Goal: Find specific page/section: Find specific page/section

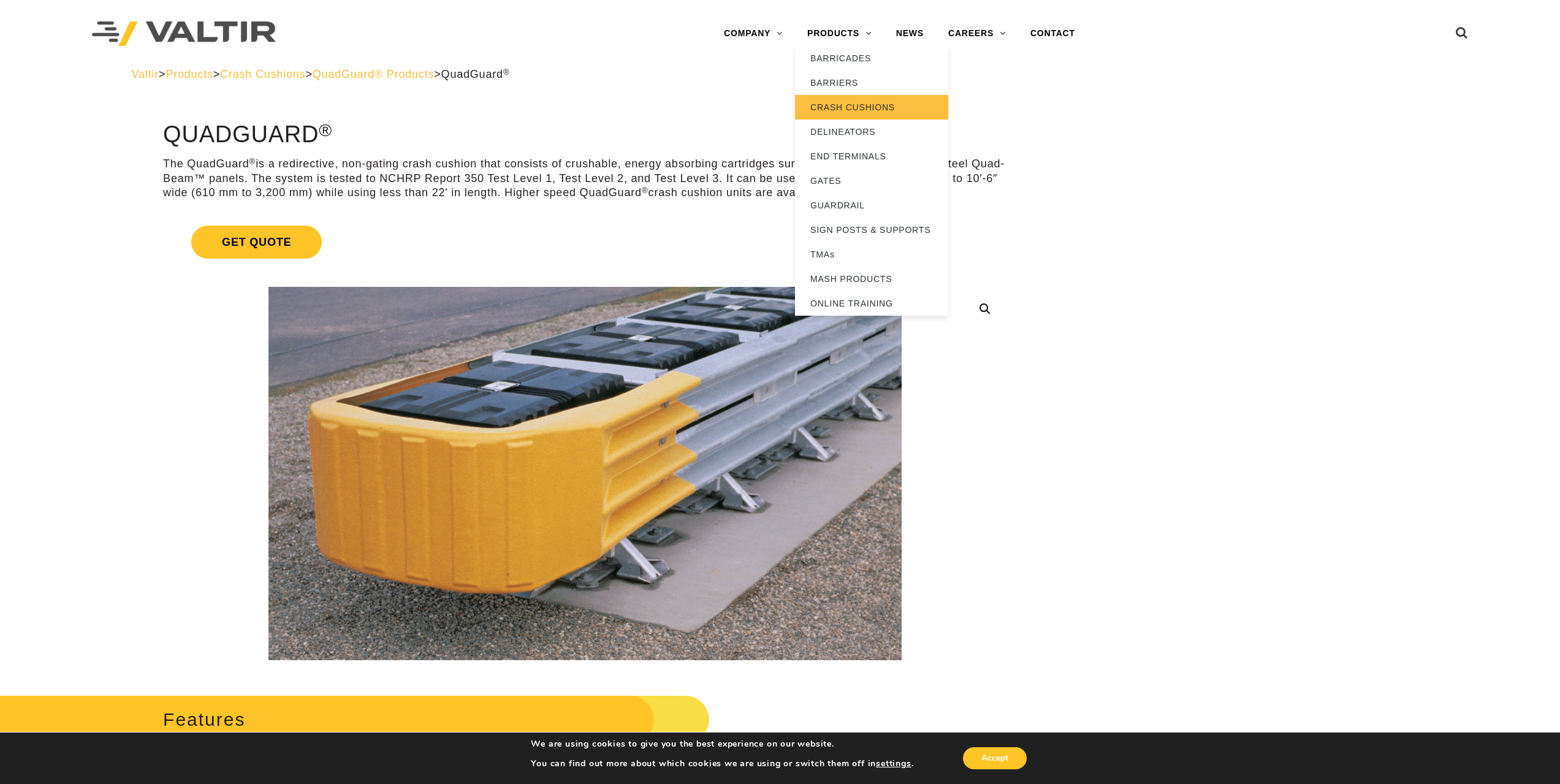
click at [847, 110] on link "CRASH CUSHIONS" at bounding box center [872, 107] width 154 height 24
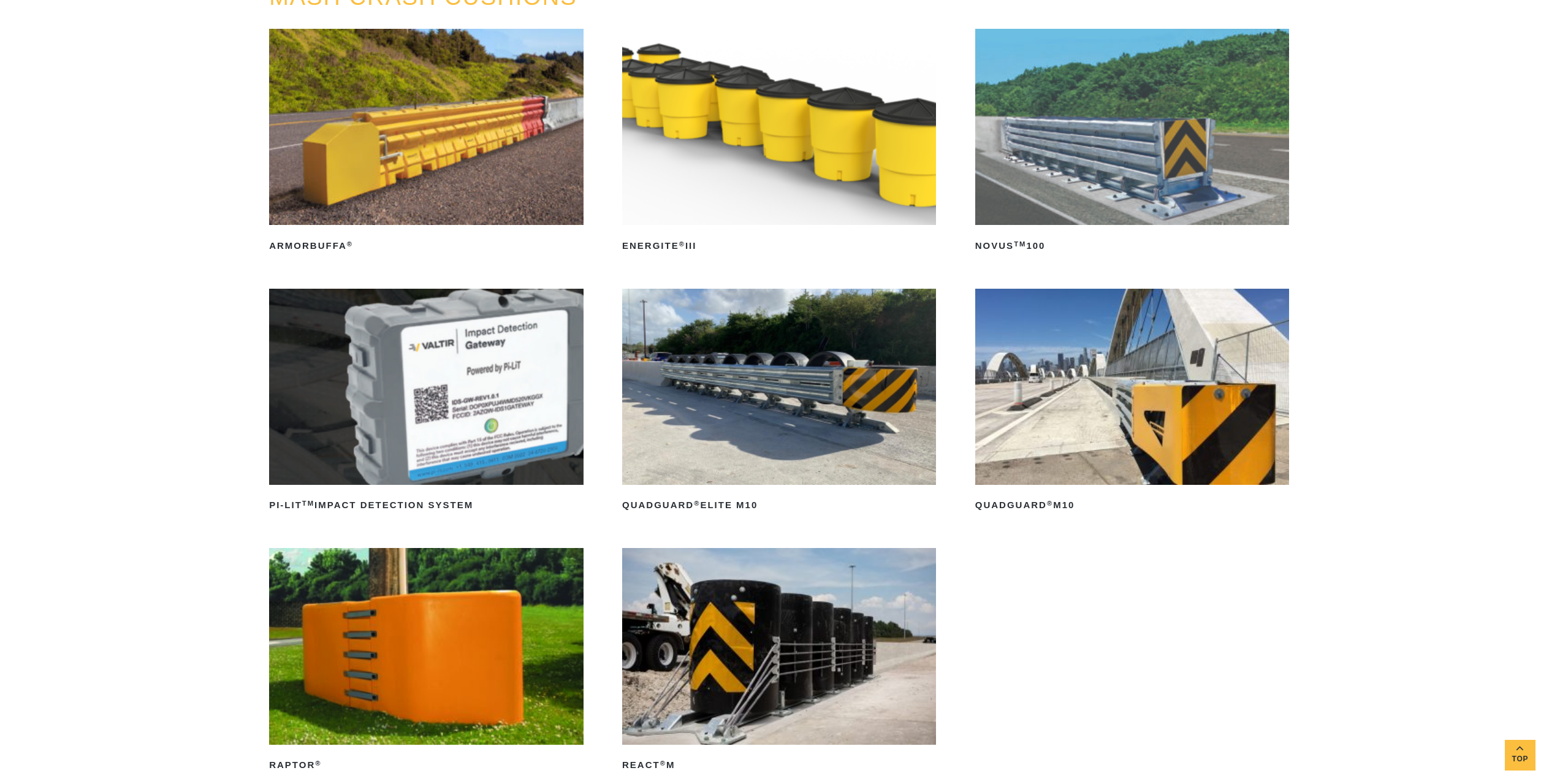
scroll to position [306, 0]
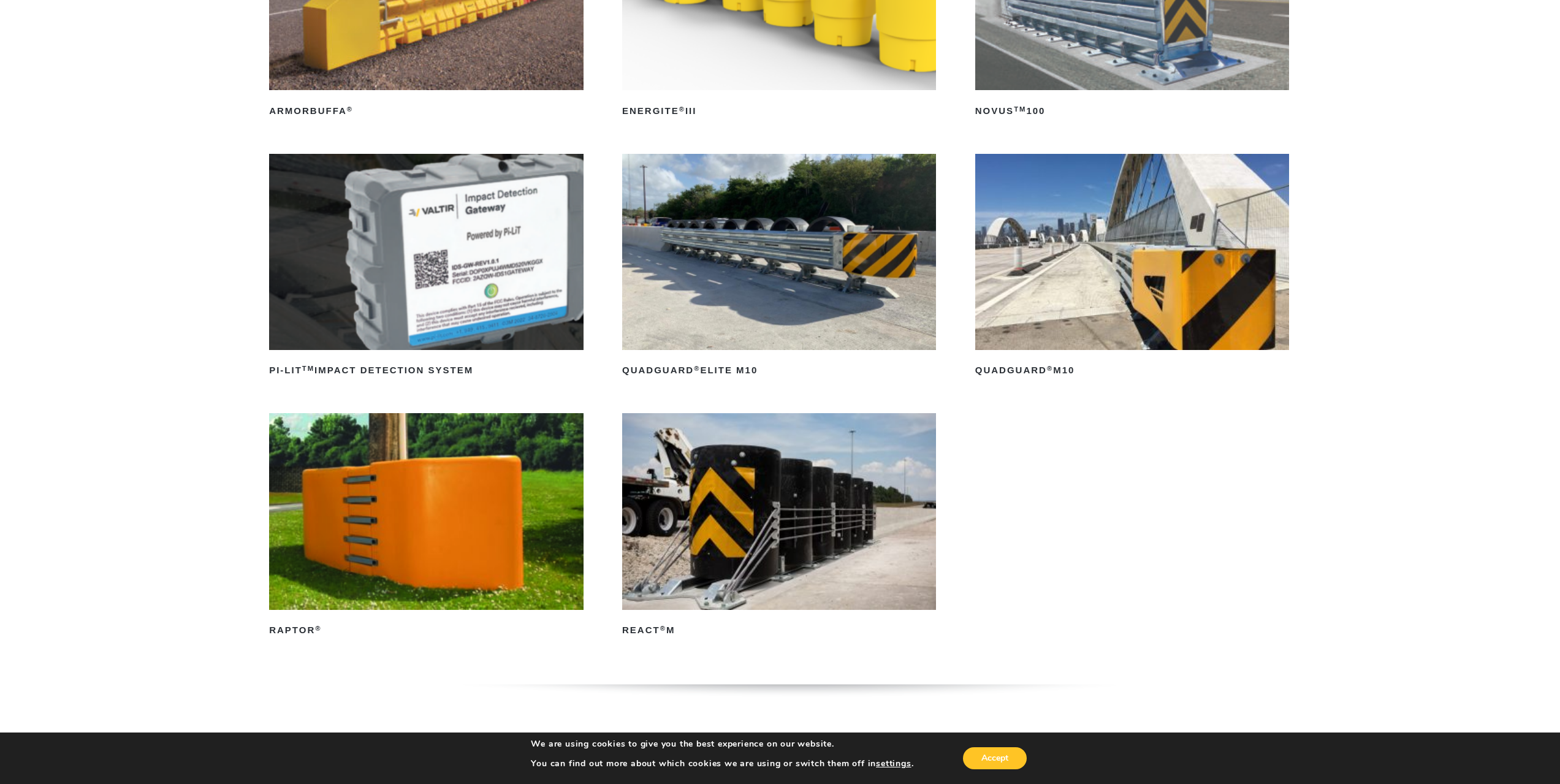
click at [1047, 250] on img at bounding box center [1132, 252] width 314 height 196
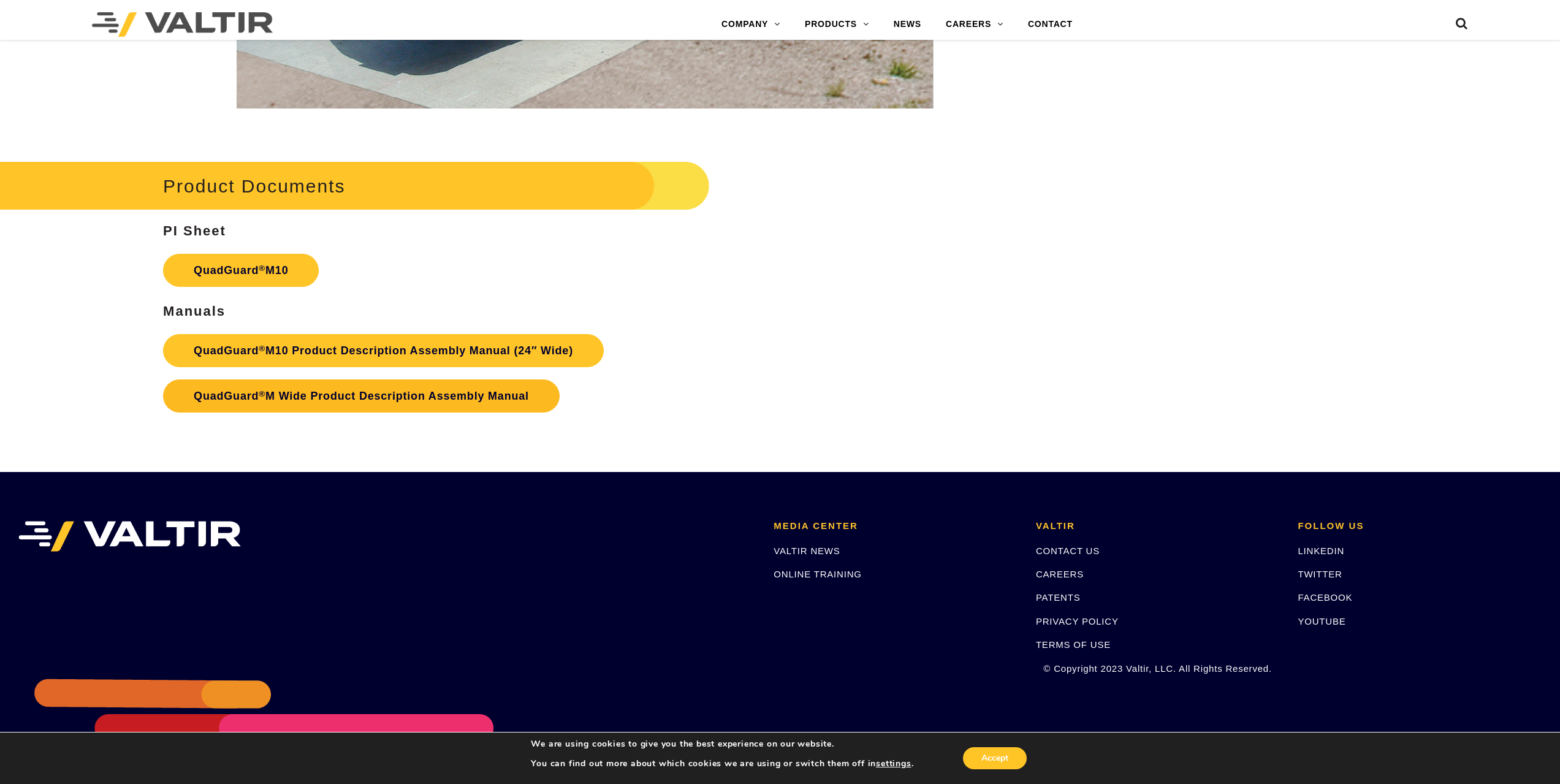
scroll to position [5543, 0]
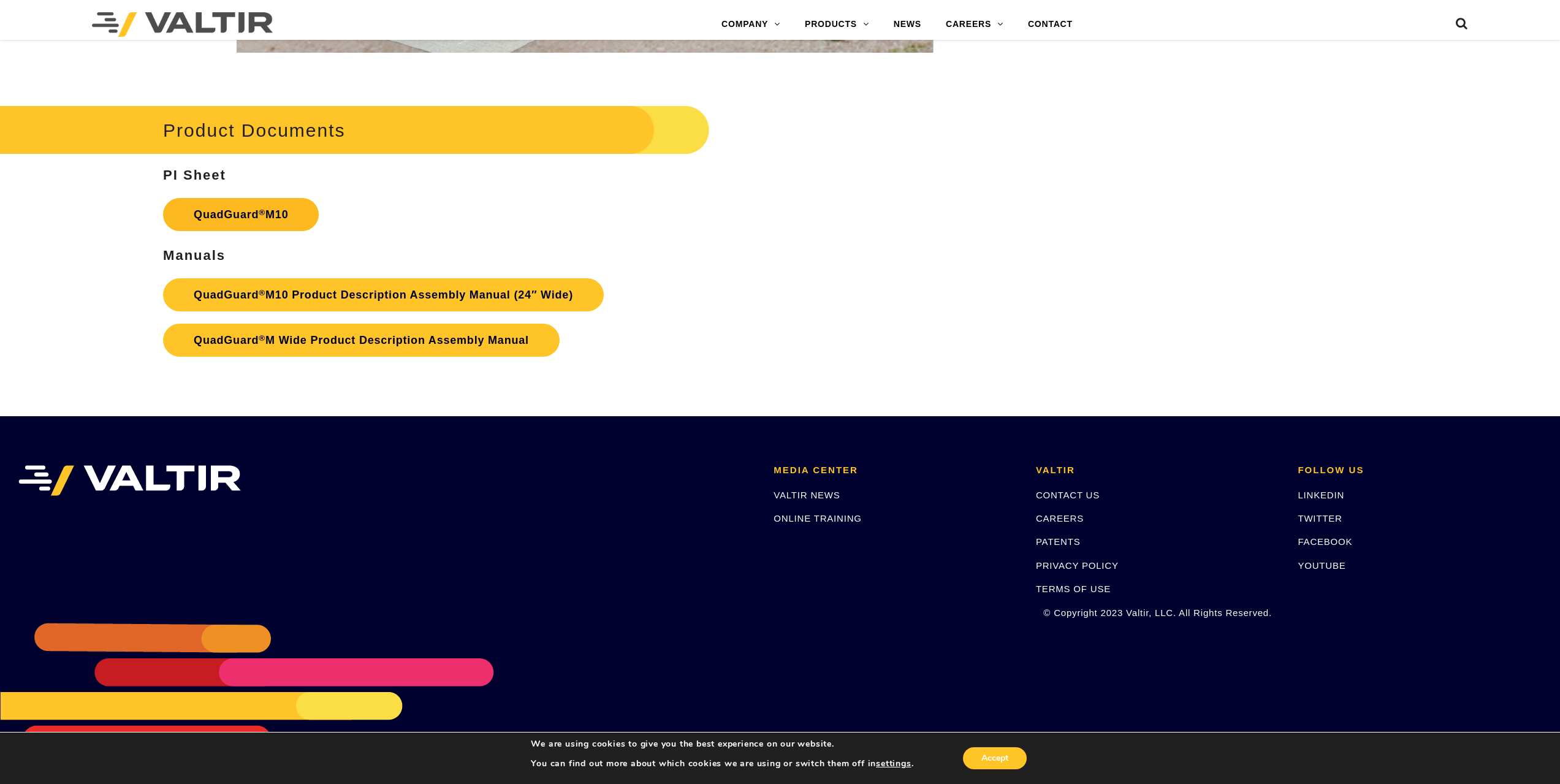
click at [229, 211] on link "QuadGuard ® M10" at bounding box center [240, 214] width 156 height 33
